Goal: Find specific page/section: Find specific page/section

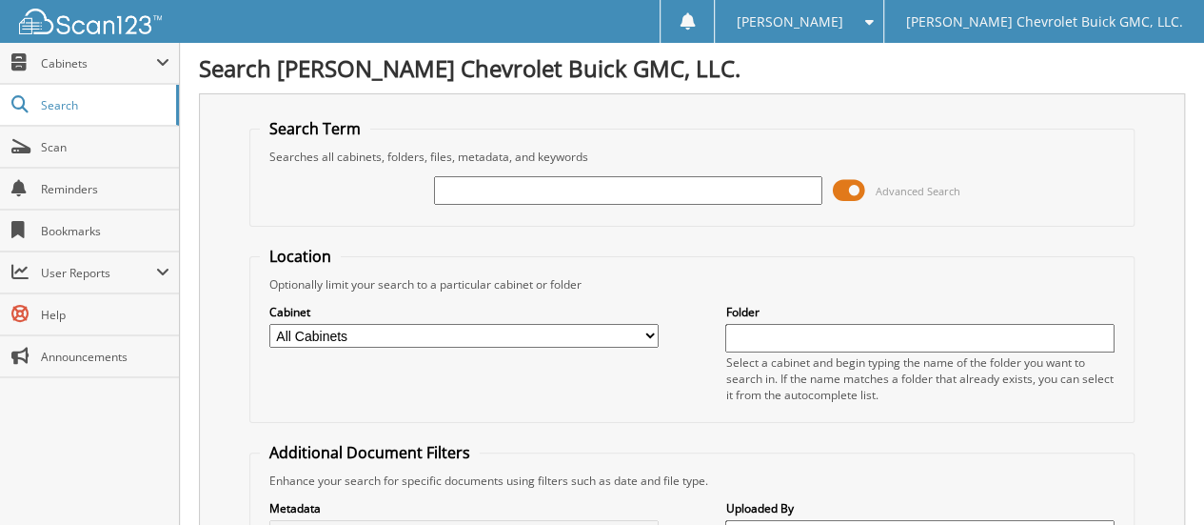
click at [468, 187] on input "text" at bounding box center [628, 190] width 389 height 29
type input "44917"
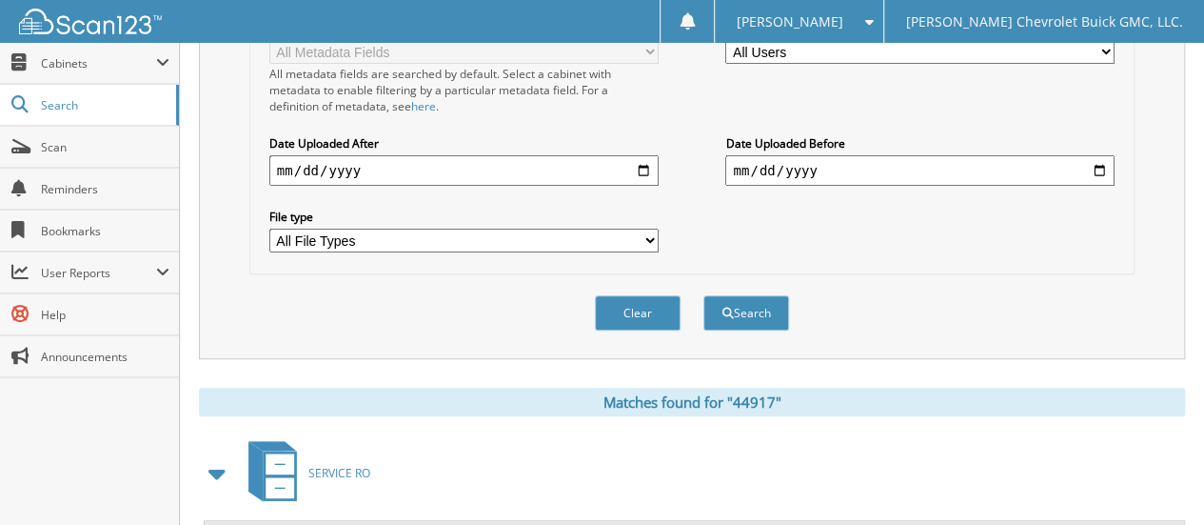
scroll to position [762, 0]
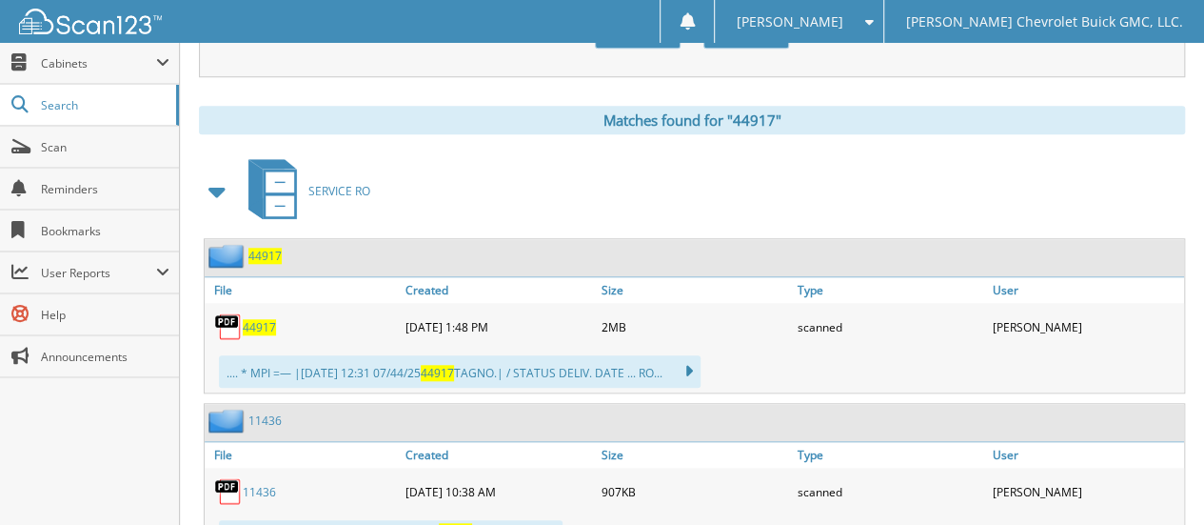
click at [259, 319] on span "44917" at bounding box center [259, 327] width 33 height 16
click at [806, 25] on span "[PERSON_NAME]" at bounding box center [790, 21] width 107 height 11
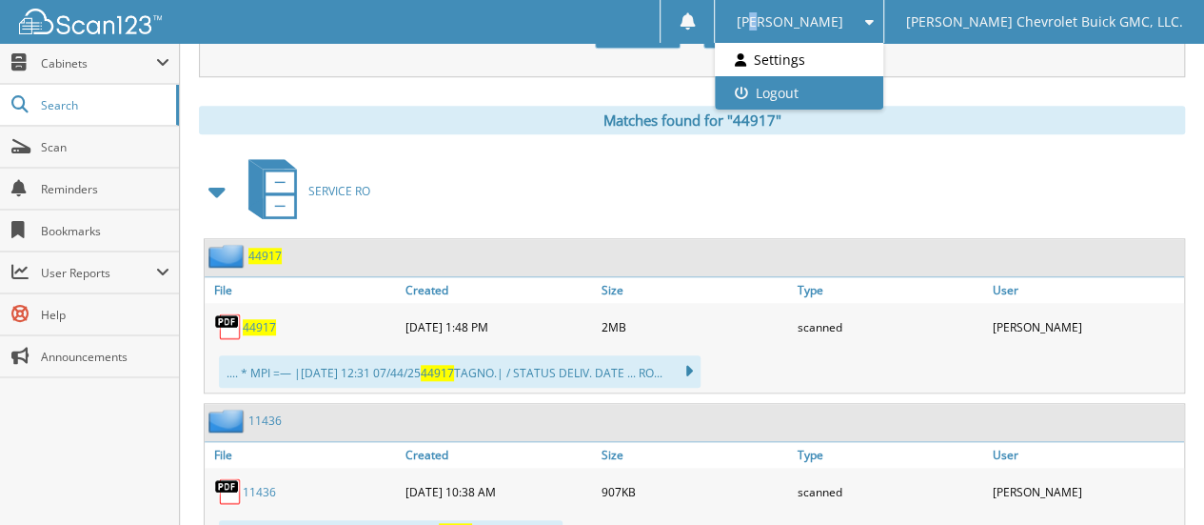
click at [833, 92] on link "Logout" at bounding box center [799, 92] width 168 height 33
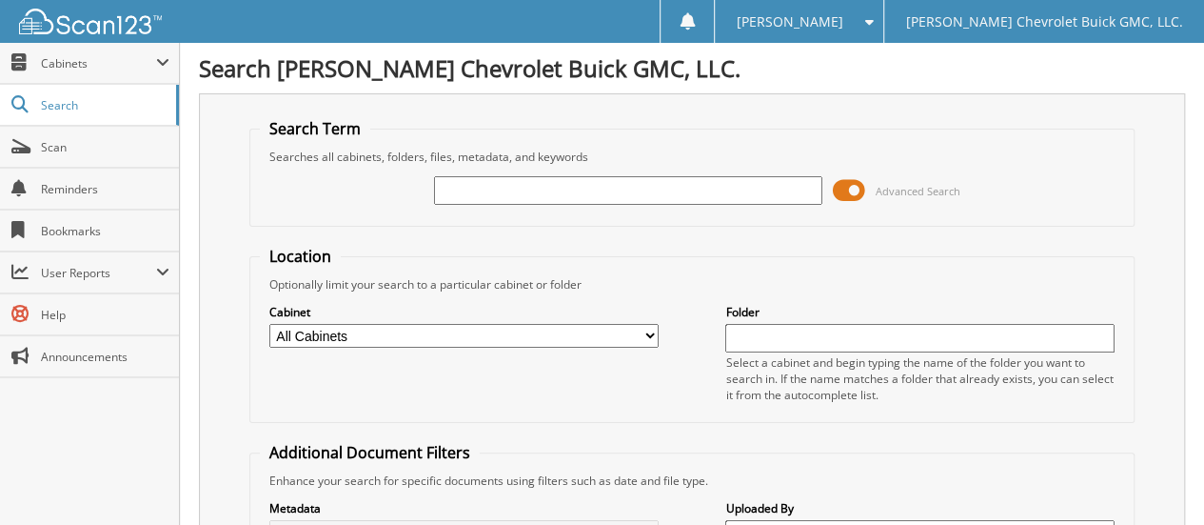
click at [468, 189] on input "text" at bounding box center [628, 190] width 389 height 29
type input "1703M"
drag, startPoint x: 486, startPoint y: 187, endPoint x: 324, endPoint y: 209, distance: 163.3
click at [324, 209] on div "1703M Advanced Search" at bounding box center [692, 190] width 864 height 51
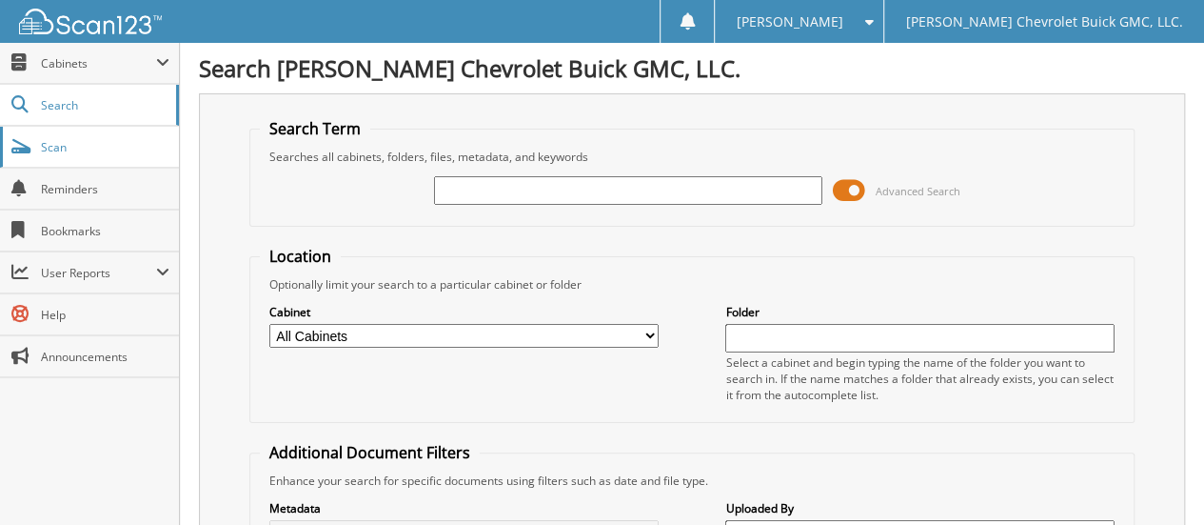
click at [69, 146] on span "Scan" at bounding box center [105, 147] width 129 height 16
